Goal: Information Seeking & Learning: Learn about a topic

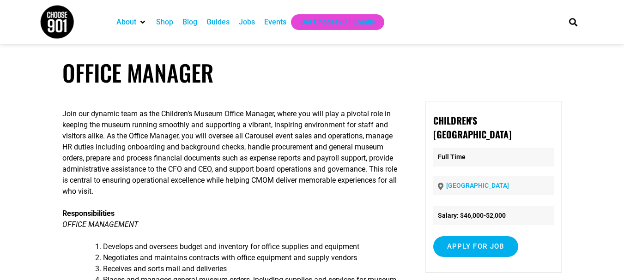
click at [248, 22] on div "Jobs" at bounding box center [247, 22] width 16 height 11
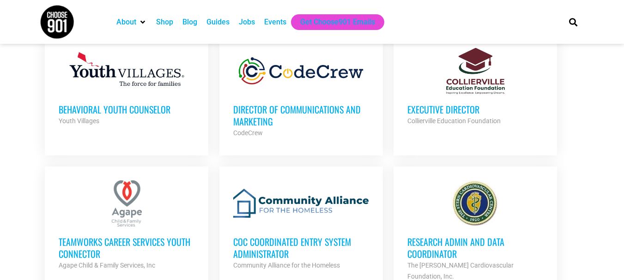
scroll to position [784, 0]
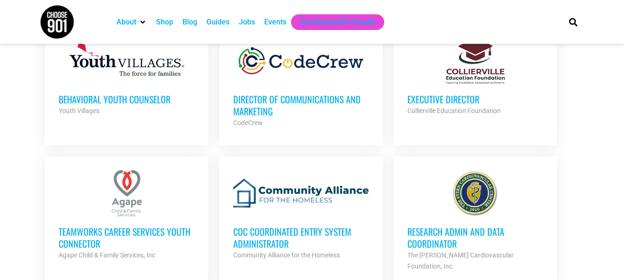
click at [247, 97] on h3 "Director of Communications and Marketing" at bounding box center [301, 105] width 136 height 24
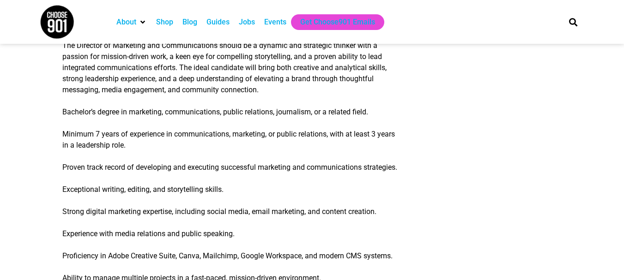
scroll to position [1047, 0]
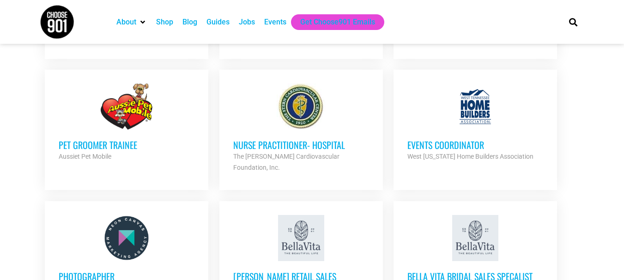
scroll to position [1029, 0]
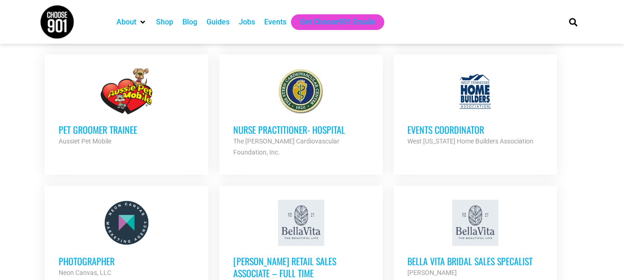
click at [455, 124] on h3 "Events Coordinator" at bounding box center [475, 130] width 136 height 12
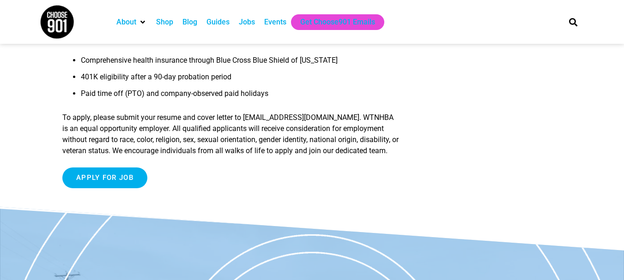
scroll to position [944, 0]
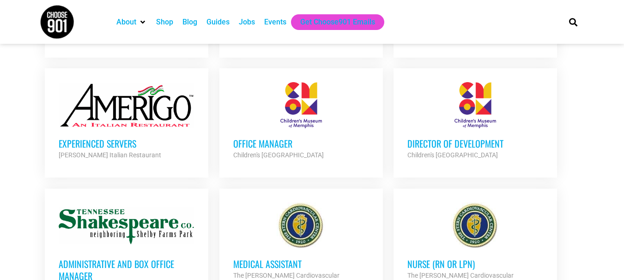
scroll to position [1279, 0]
click at [463, 137] on h3 "Director of Development" at bounding box center [475, 143] width 136 height 12
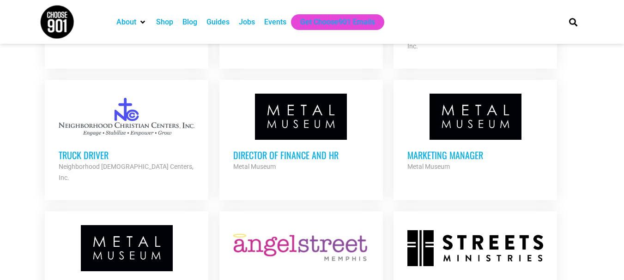
scroll to position [1664, 0]
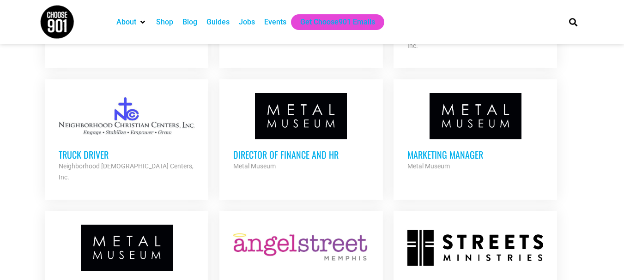
click at [471, 149] on h3 "Marketing Manager" at bounding box center [475, 155] width 136 height 12
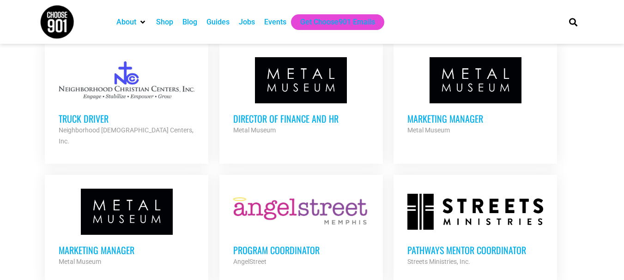
scroll to position [1703, 0]
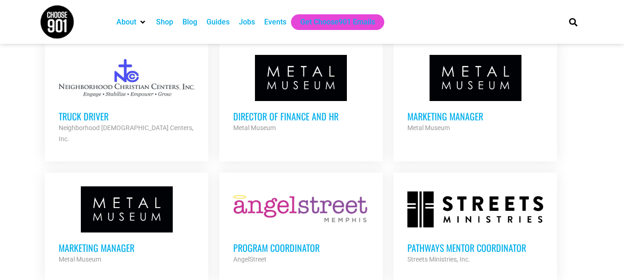
click at [297, 242] on h3 "Program Coordinator" at bounding box center [301, 248] width 136 height 12
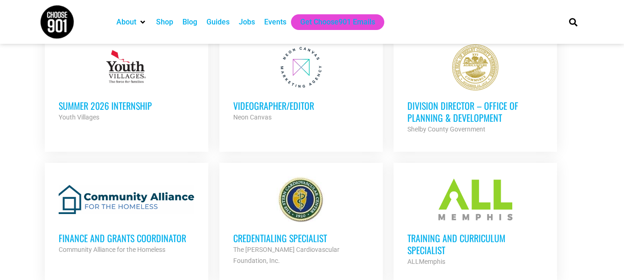
scroll to position [1942, 0]
